Goal: Information Seeking & Learning: Learn about a topic

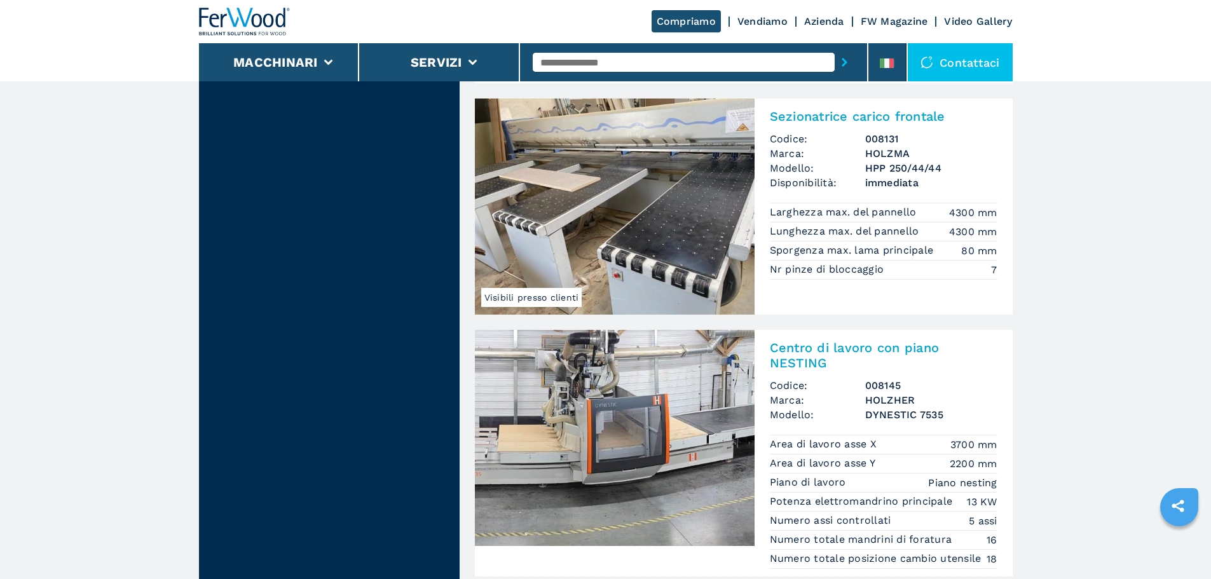
scroll to position [1907, 0]
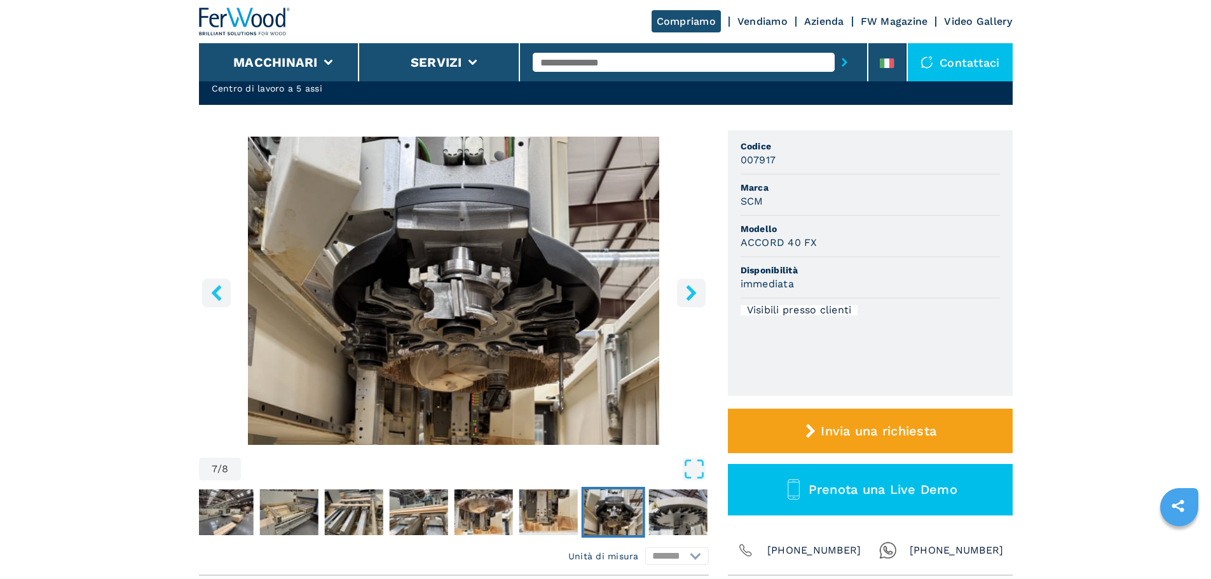
click at [613, 64] on input "text" at bounding box center [684, 62] width 302 height 19
type input "******"
click at [834, 48] on button "submit-button" at bounding box center [844, 62] width 20 height 29
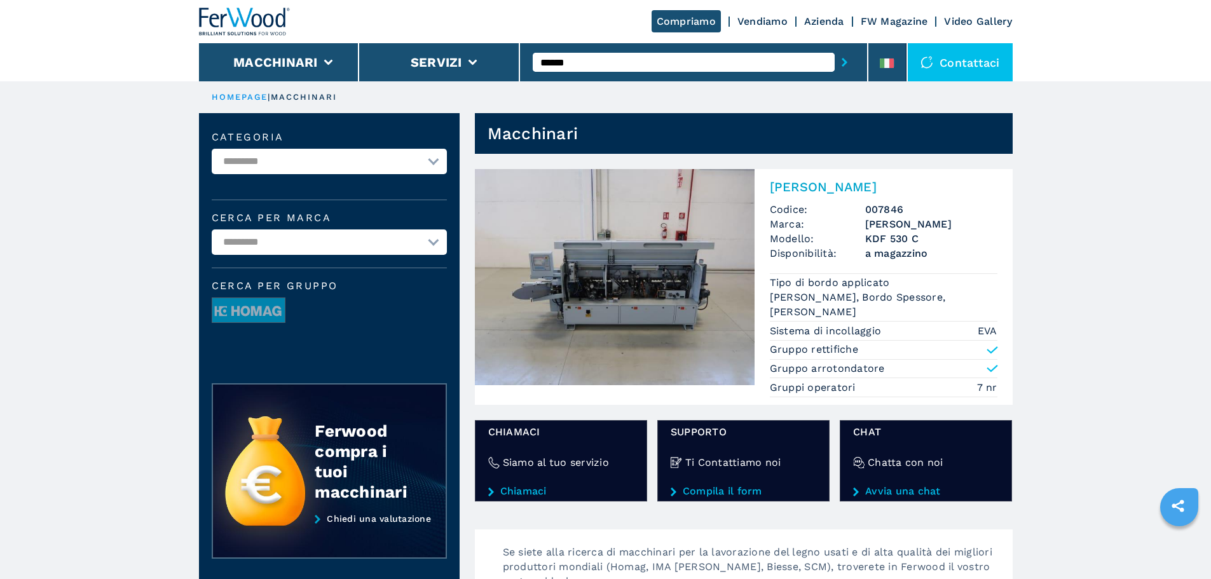
drag, startPoint x: 0, startPoint y: 0, endPoint x: 589, endPoint y: 214, distance: 626.3
click at [589, 214] on img at bounding box center [615, 277] width 280 height 216
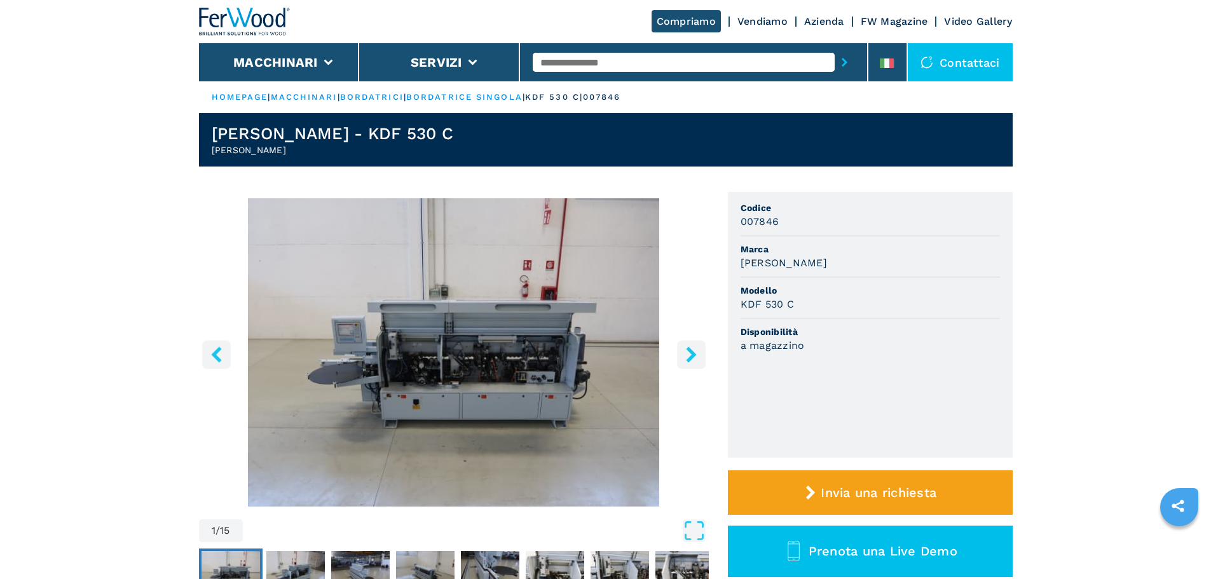
drag, startPoint x: 303, startPoint y: 145, endPoint x: 207, endPoint y: 147, distance: 96.0
click at [207, 147] on header "BRANDT - KDF 530 C Bordatrice Singola" at bounding box center [606, 139] width 814 height 53
copy h2 "Bordatrice Singola"
drag, startPoint x: 395, startPoint y: 132, endPoint x: 132, endPoint y: 129, distance: 263.1
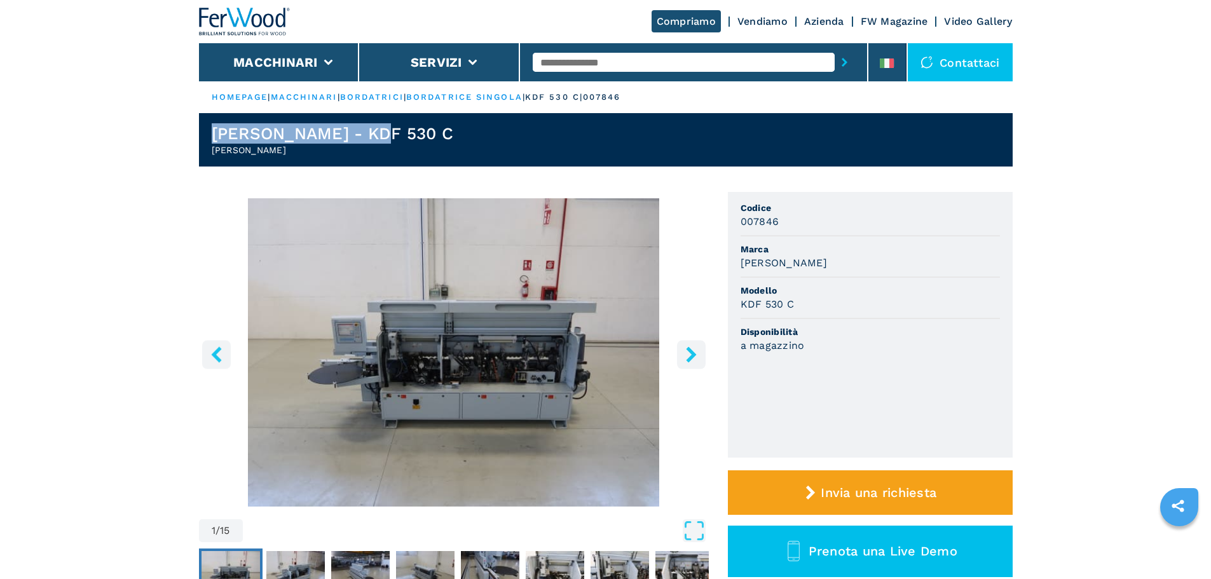
copy h1 "BRANDT - KDF 530 C"
click at [377, 97] on link "bordatrici" at bounding box center [372, 97] width 64 height 10
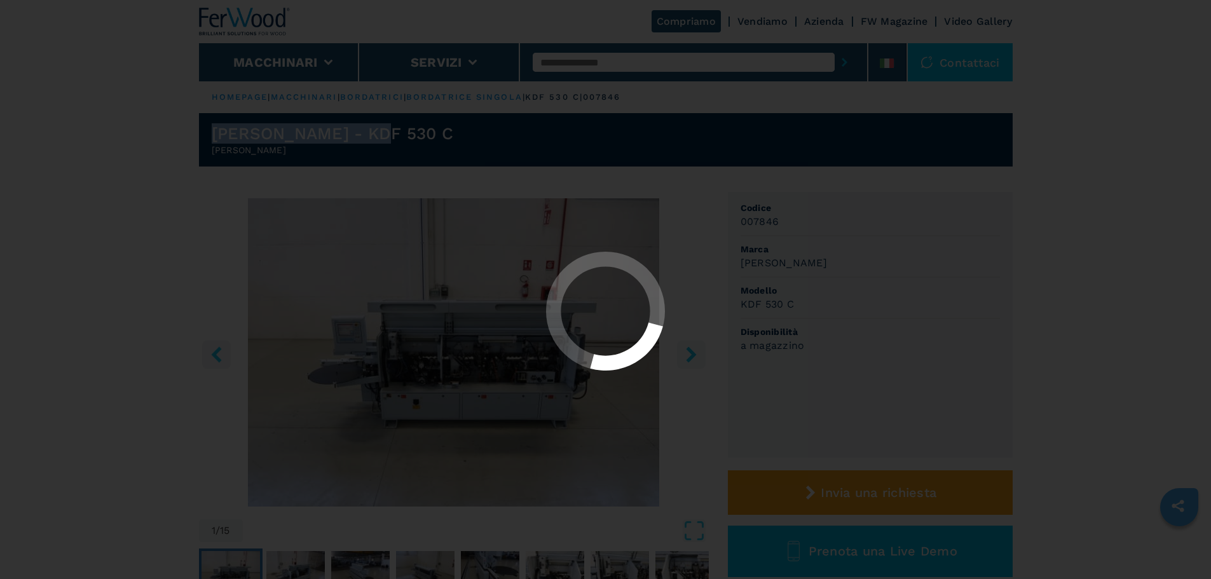
select select "**********"
